Goal: Transaction & Acquisition: Purchase product/service

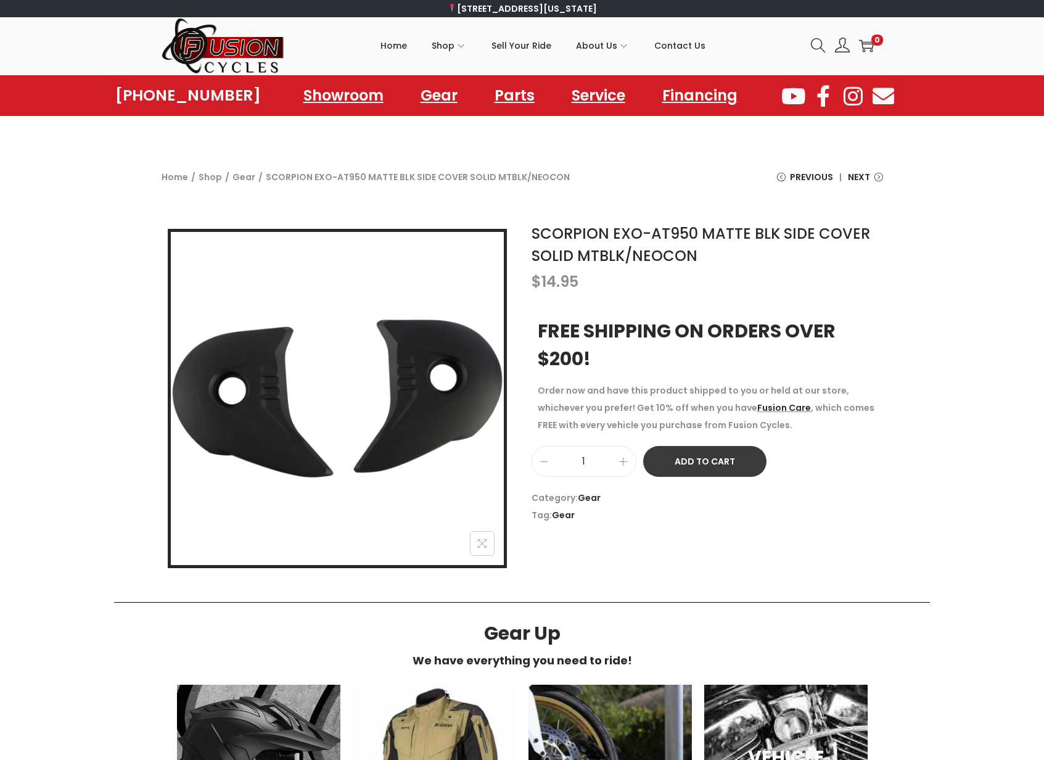
click at [707, 460] on button "Add to Cart" at bounding box center [704, 461] width 123 height 31
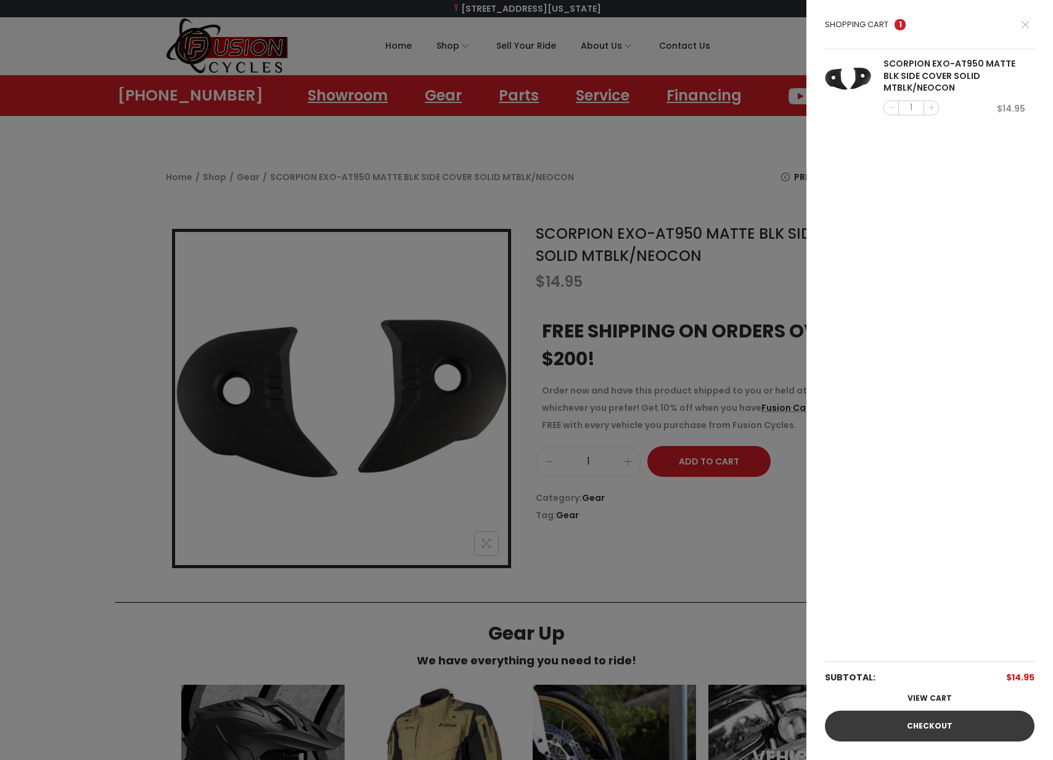
click at [939, 726] on link "Checkout" at bounding box center [930, 725] width 210 height 31
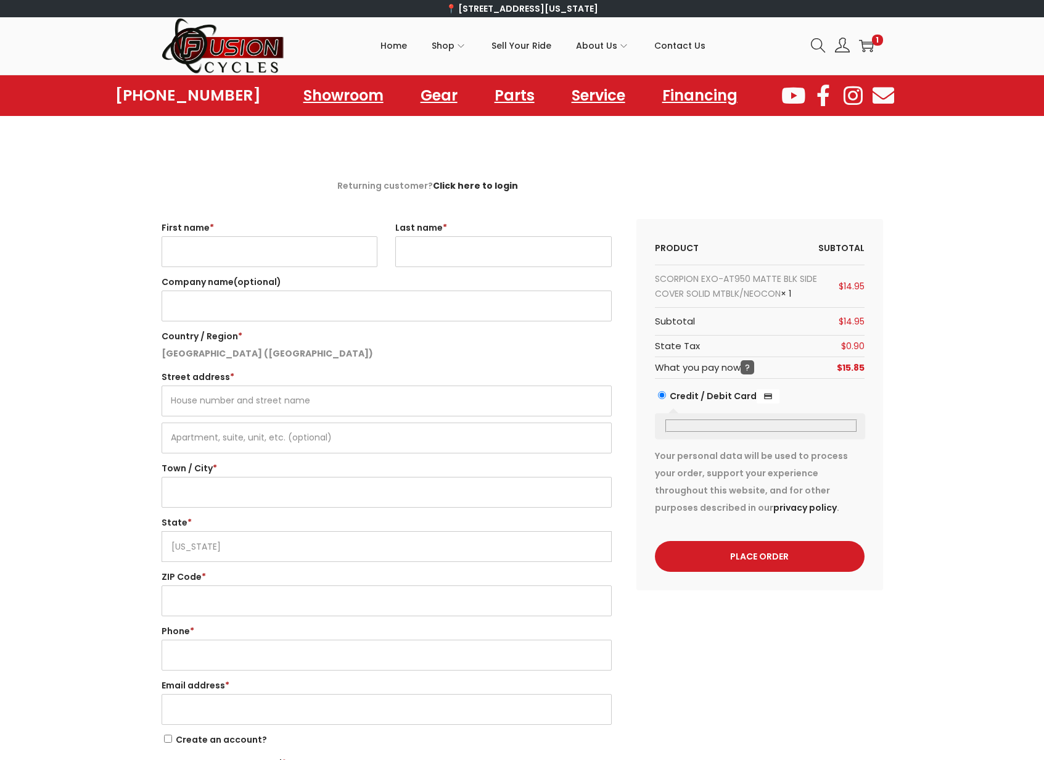
select select "VA"
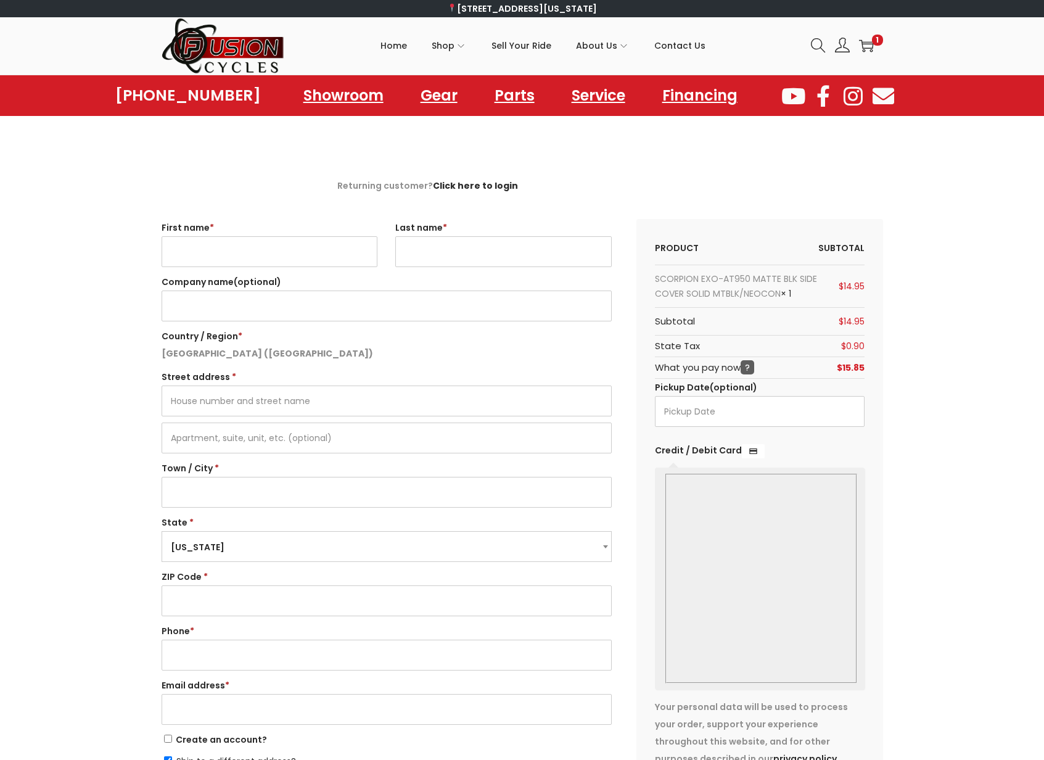
click at [249, 248] on input "First name *" at bounding box center [270, 251] width 216 height 31
type input "[PERSON_NAME]"
click at [240, 393] on input "Street address *" at bounding box center [387, 400] width 450 height 31
type input "[STREET_ADDRESS]"
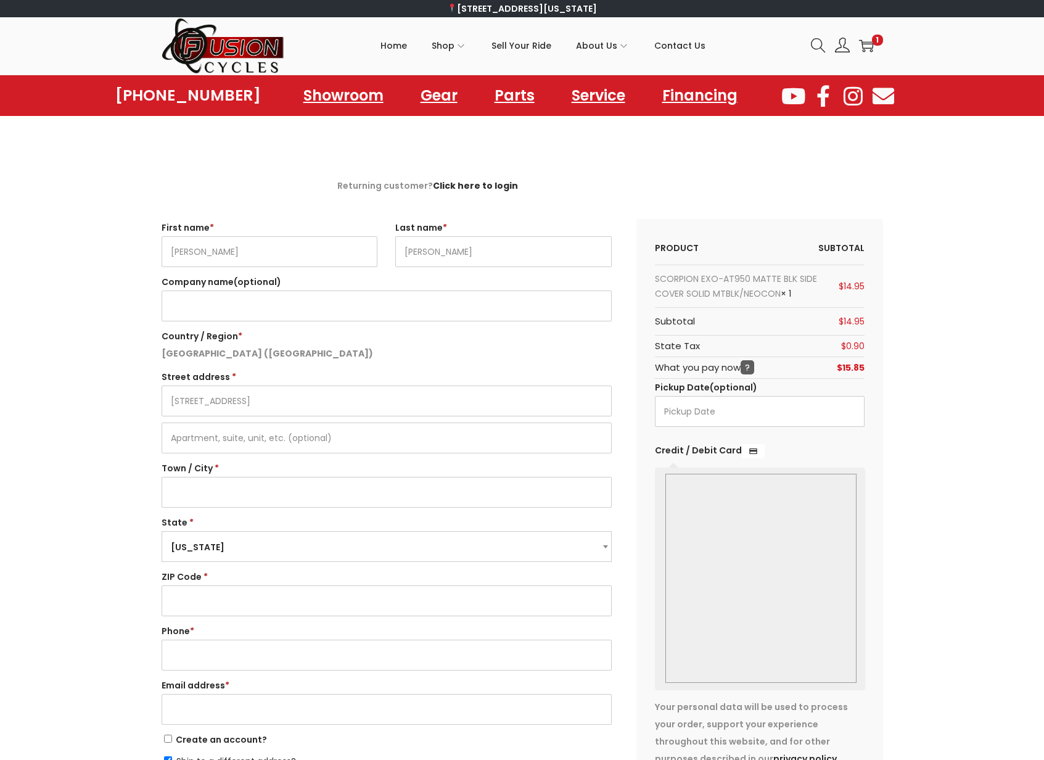
click at [213, 484] on input "Town / City *" at bounding box center [387, 492] width 450 height 31
type input "[GEOGRAPHIC_DATA]"
click at [311, 545] on span "[US_STATE]" at bounding box center [386, 547] width 449 height 31
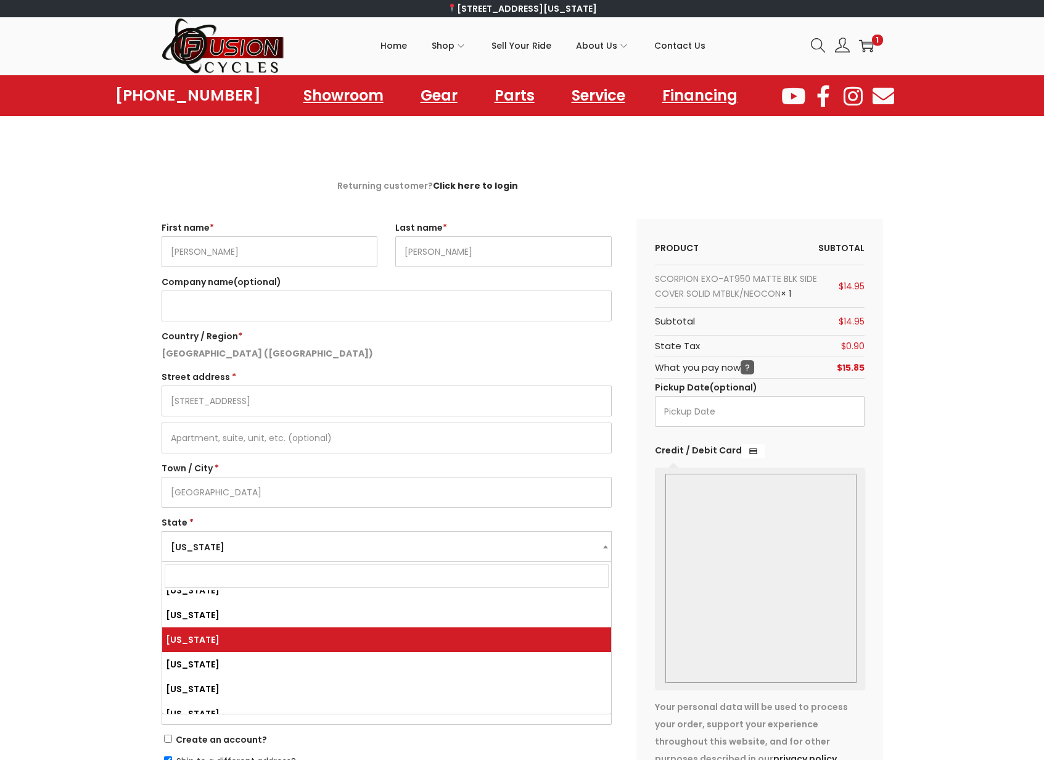
select select "NV"
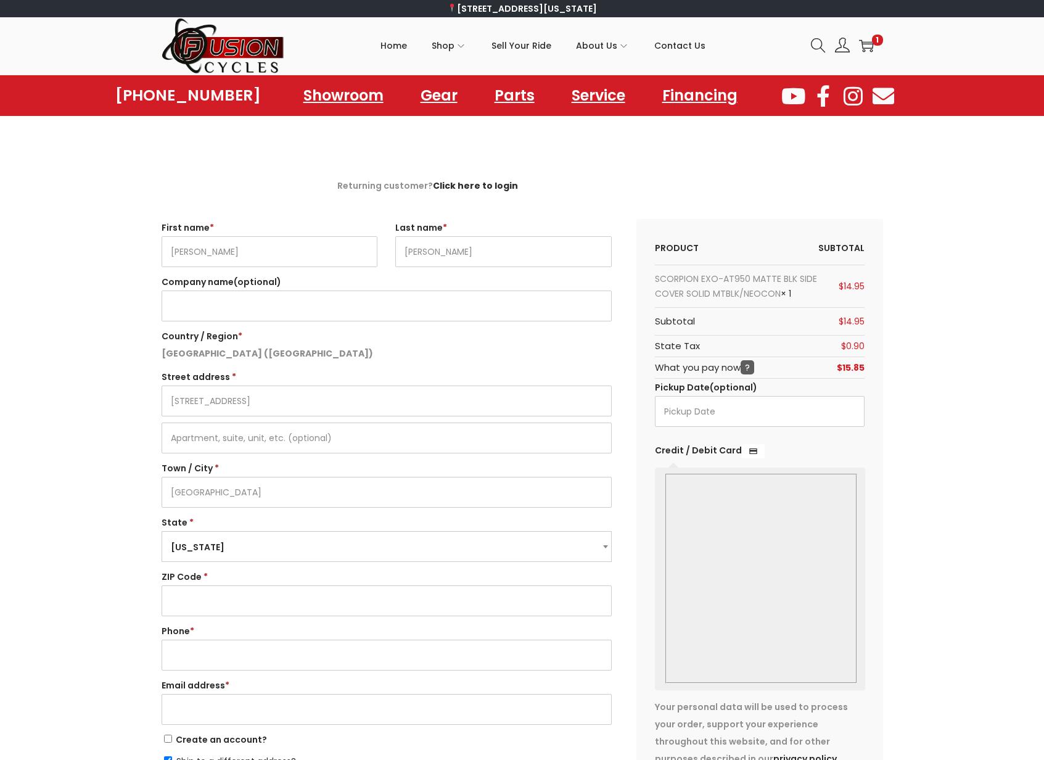
click at [220, 595] on input "ZIP Code *" at bounding box center [387, 600] width 450 height 31
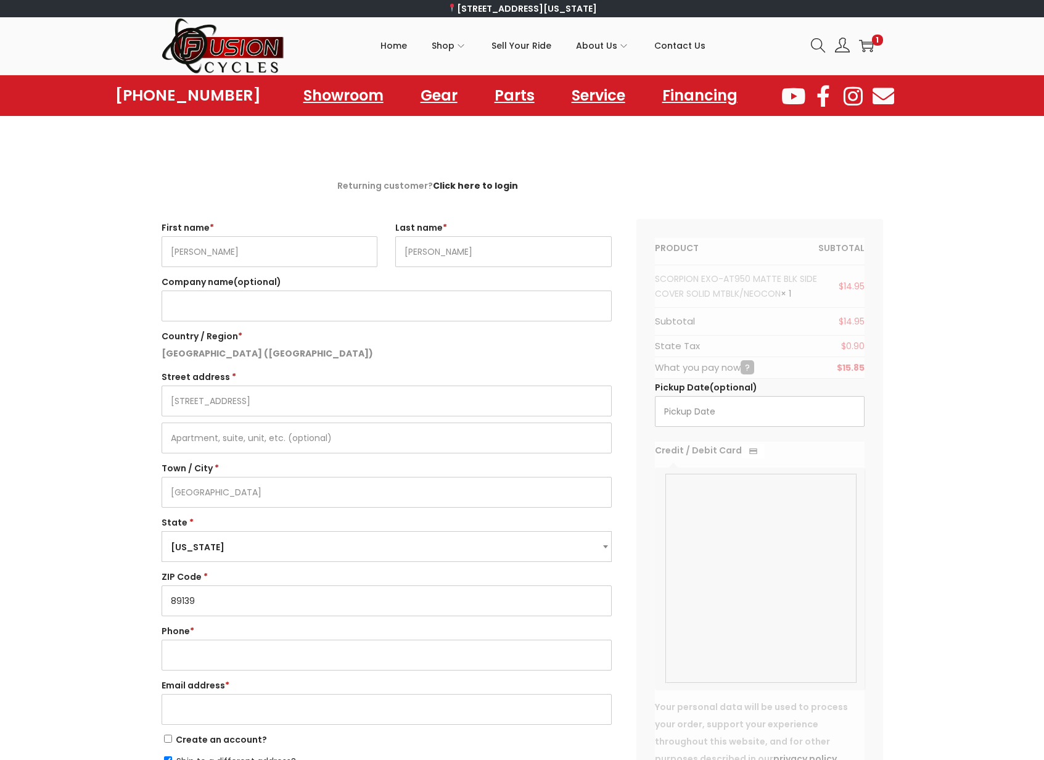
type input "89139"
click at [263, 659] on input "Phone *" at bounding box center [387, 655] width 450 height 31
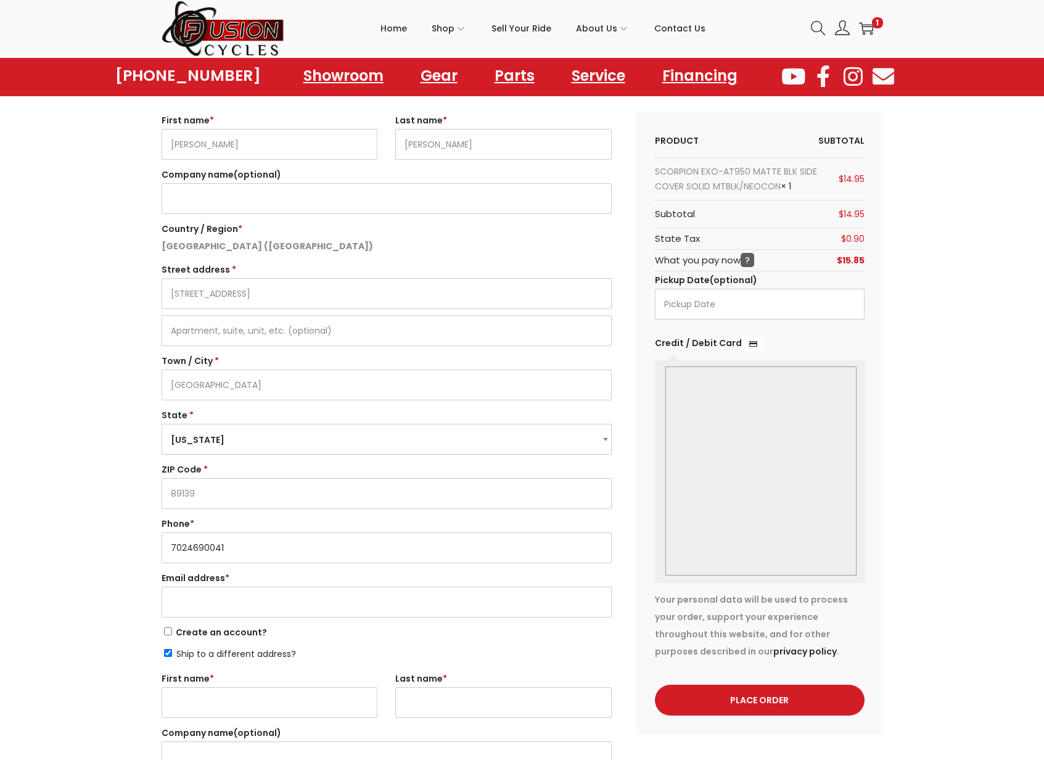
scroll to position [123, 0]
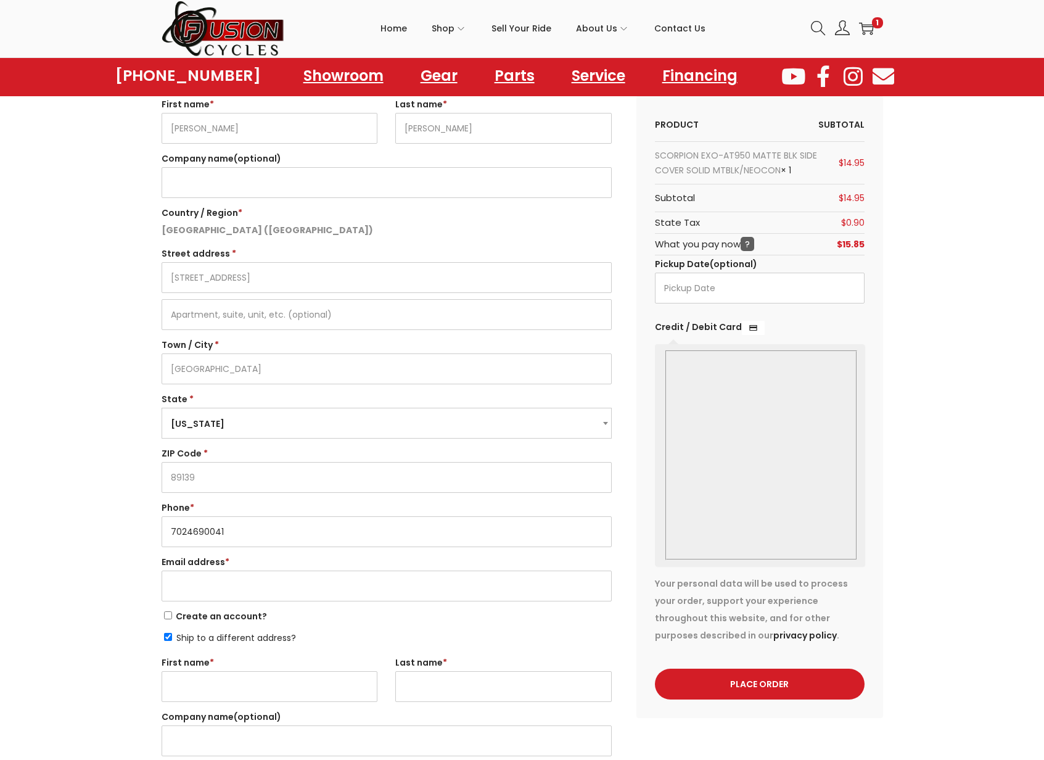
type input "7024690041"
click at [187, 585] on input "Email address *" at bounding box center [387, 585] width 450 height 31
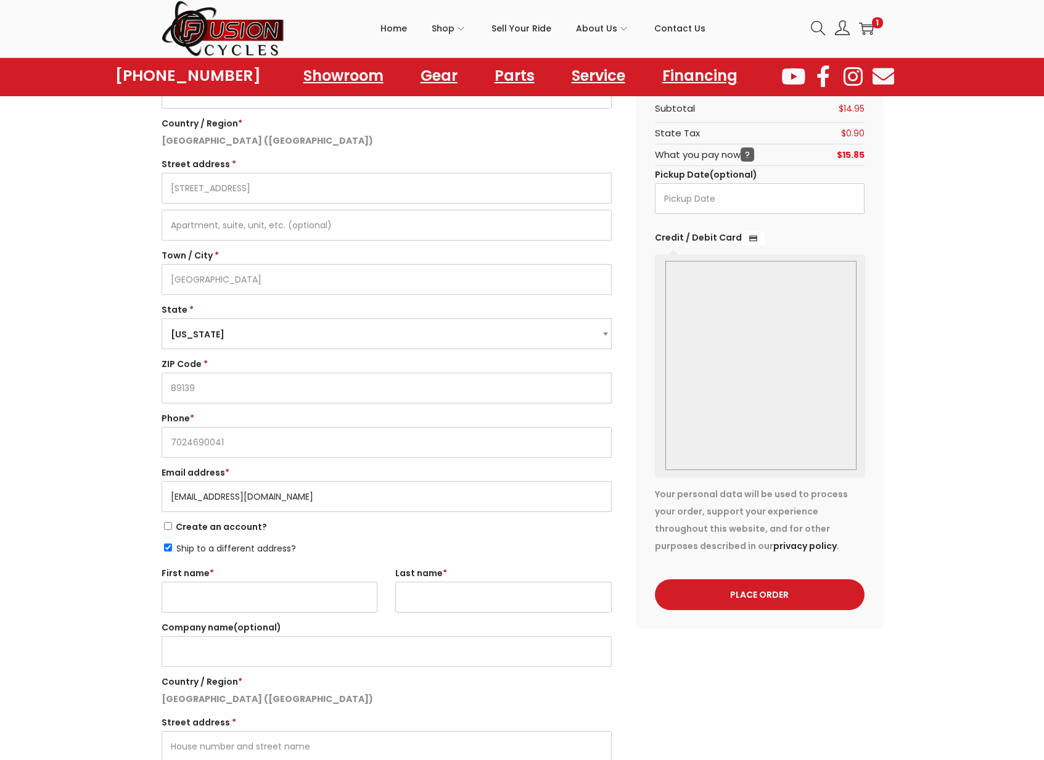
scroll to position [247, 0]
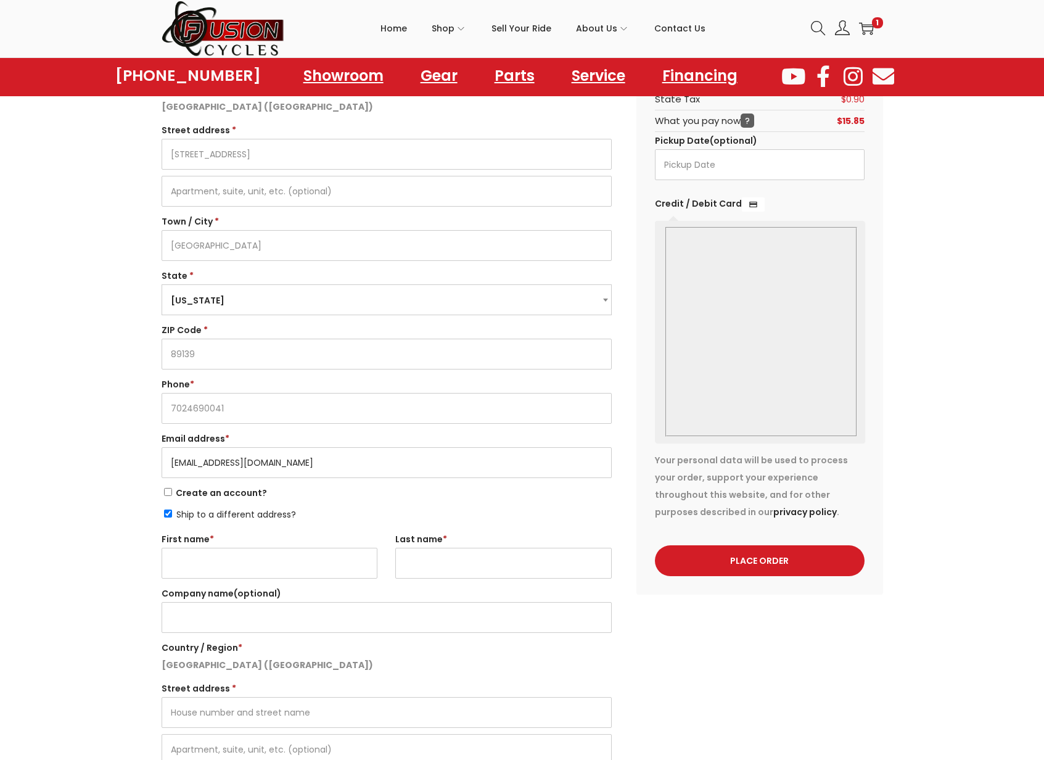
type input "[EMAIL_ADDRESS][DOMAIN_NAME]"
click at [166, 515] on input "Ship to a different address?" at bounding box center [168, 513] width 8 height 8
checkbox input "false"
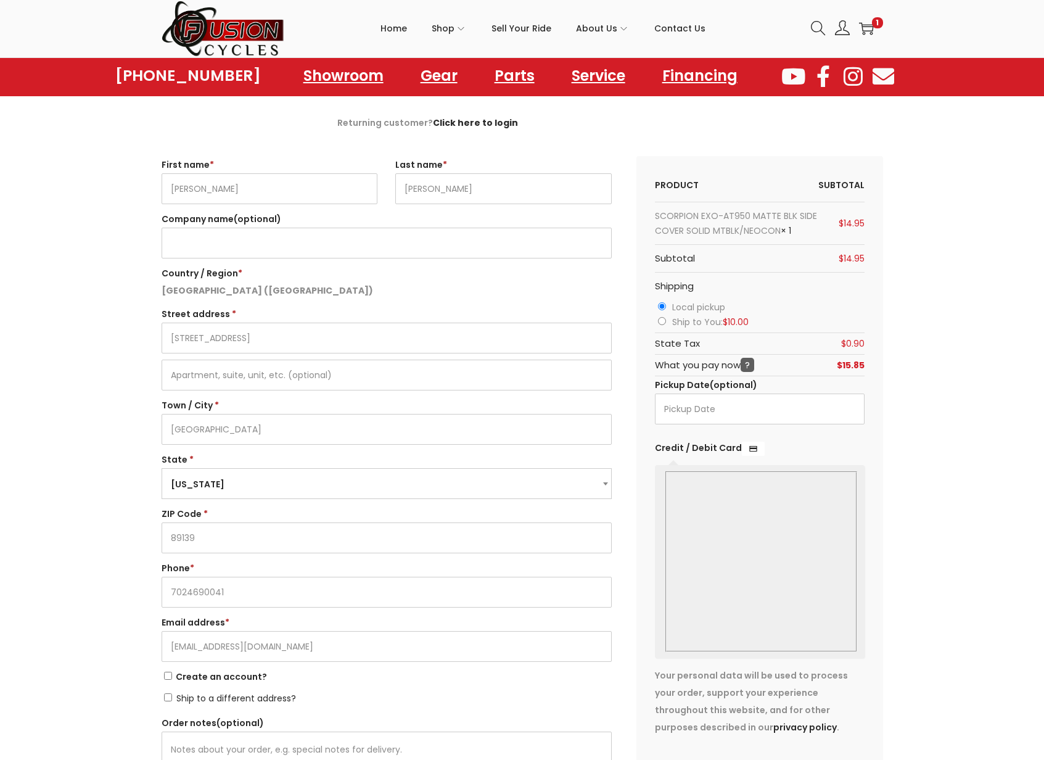
scroll to position [62, 0]
click at [662, 320] on input "Ship to You: $ 10.00" at bounding box center [662, 322] width 8 height 8
radio input "true"
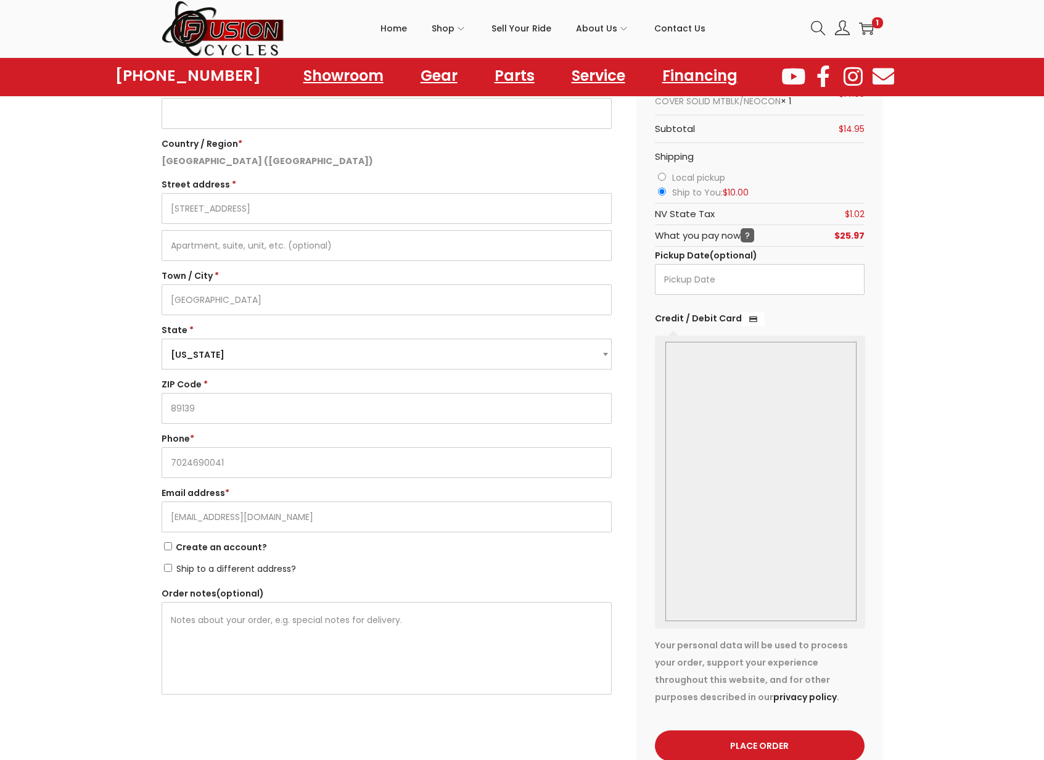
scroll to position [201, 0]
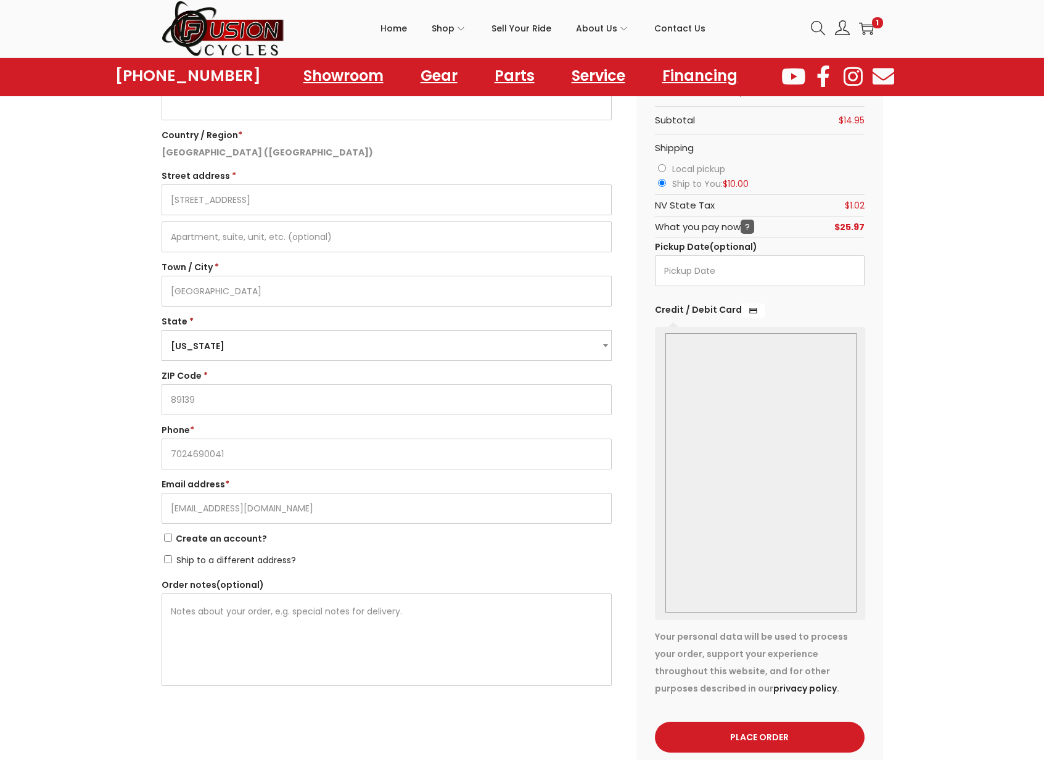
click at [763, 741] on button "Place order" at bounding box center [760, 737] width 210 height 31
